Goal: Navigation & Orientation: Find specific page/section

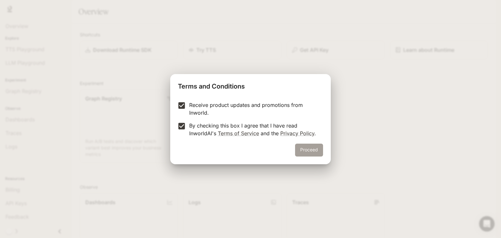
click at [311, 151] on button "Proceed" at bounding box center [309, 149] width 28 height 13
